Goal: Find specific page/section: Find specific page/section

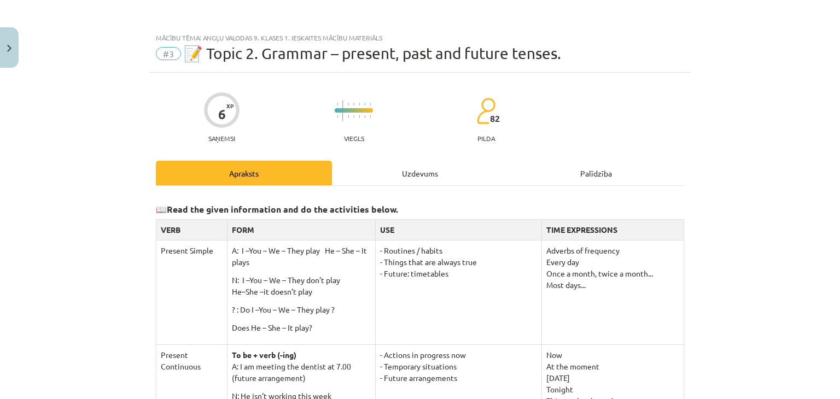
scroll to position [27, 0]
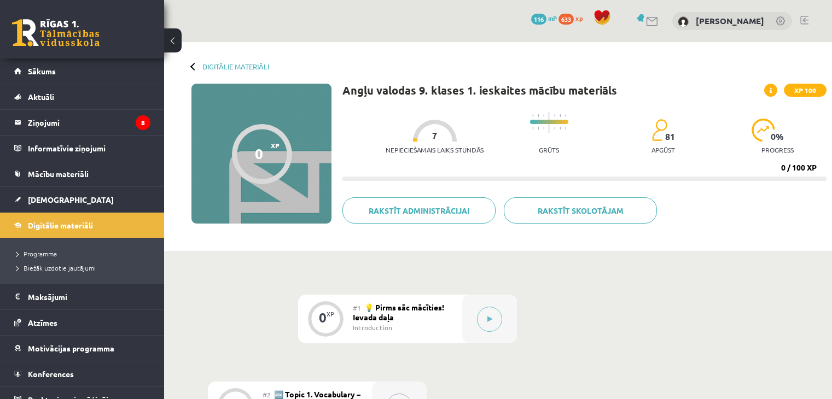
scroll to position [203, 0]
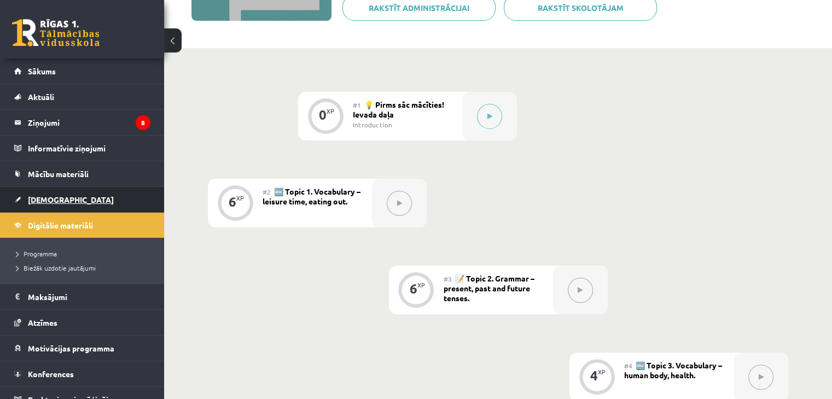
click at [87, 195] on link "[DEMOGRAPHIC_DATA]" at bounding box center [82, 199] width 136 height 25
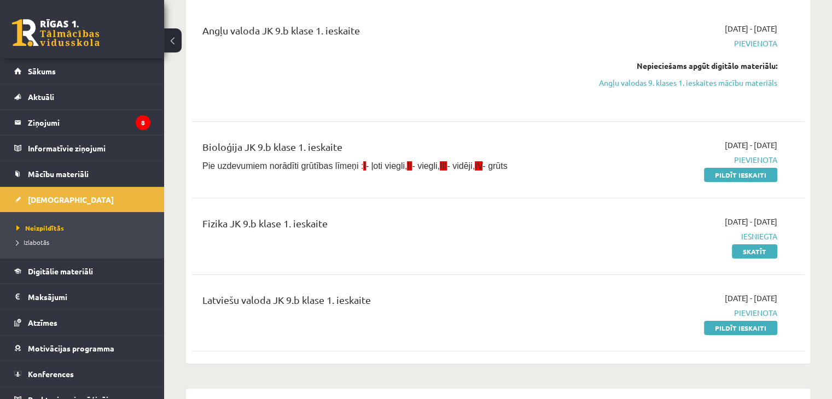
scroll to position [135, 0]
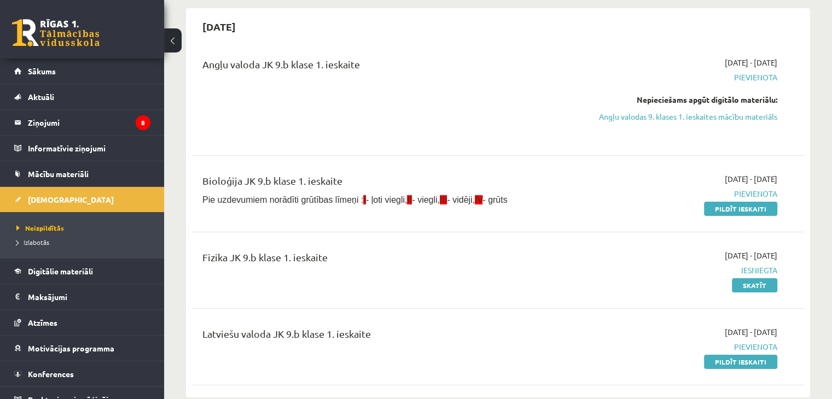
scroll to position [98, 0]
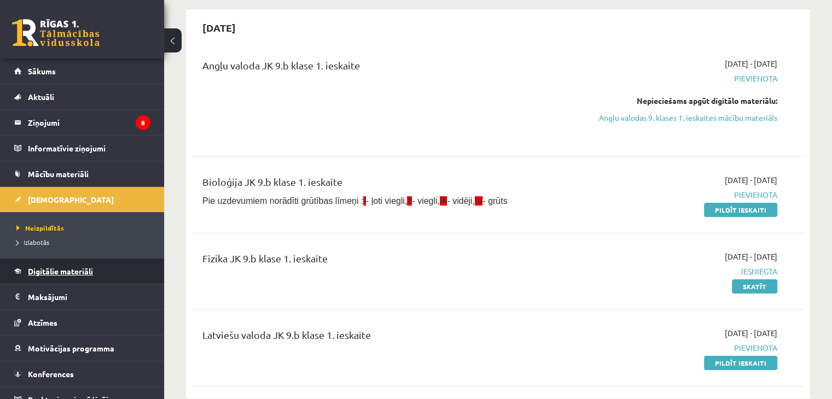
click at [72, 265] on link "Digitālie materiāli" at bounding box center [82, 271] width 136 height 25
